Goal: Submit feedback/report problem: Submit feedback/report problem

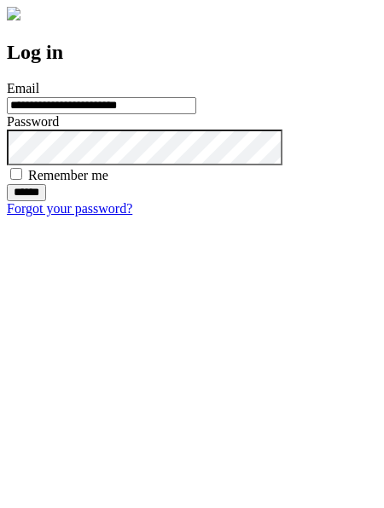
click at [46, 201] on input "******" at bounding box center [26, 192] width 39 height 17
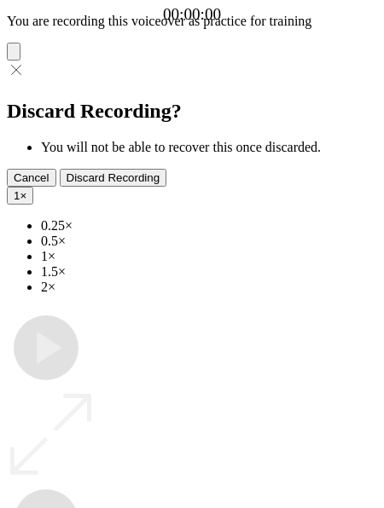
type input "**********"
